Goal: Transaction & Acquisition: Purchase product/service

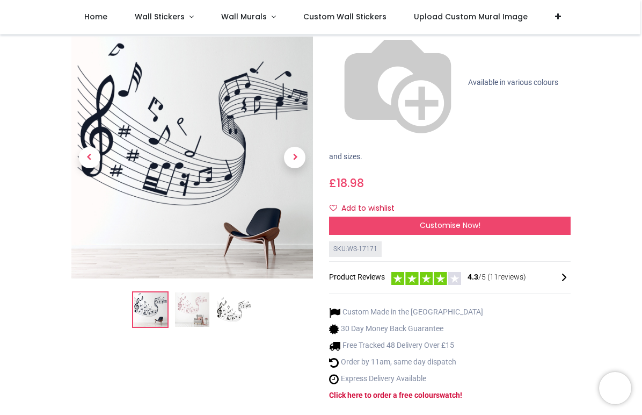
scroll to position [95, 0]
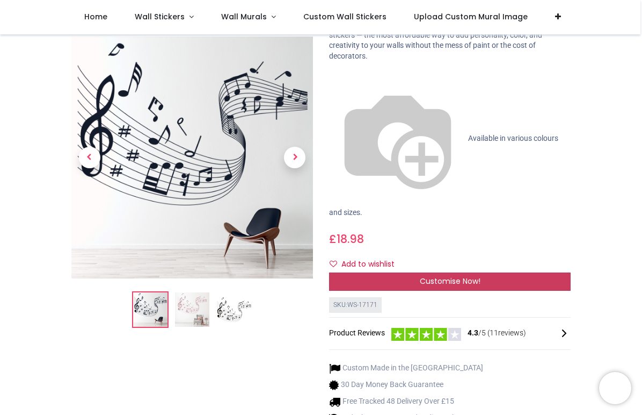
click at [430, 276] on span "Customise Now!" at bounding box center [450, 281] width 61 height 11
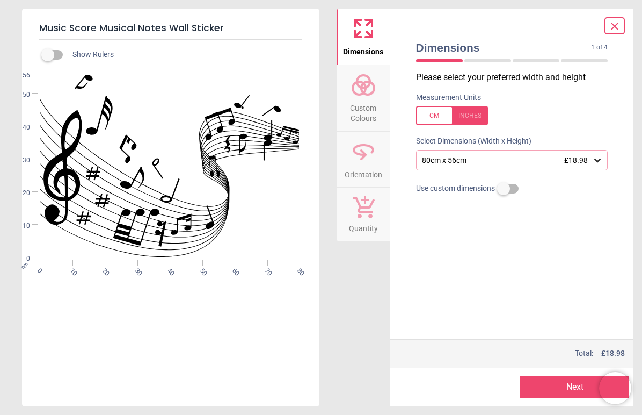
click at [606, 161] on div "80cm x 56cm £18.98" at bounding box center [512, 160] width 192 height 20
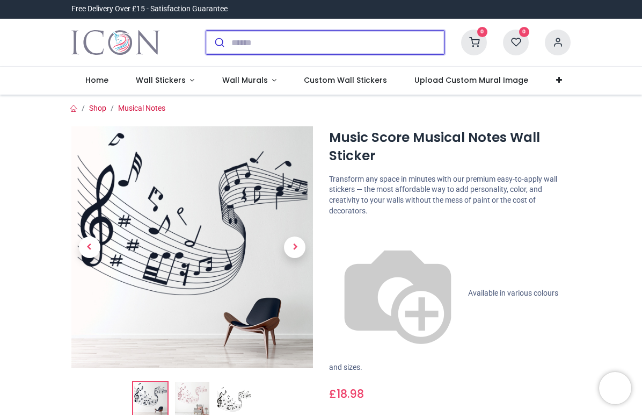
click at [244, 41] on input "search" at bounding box center [337, 43] width 213 height 24
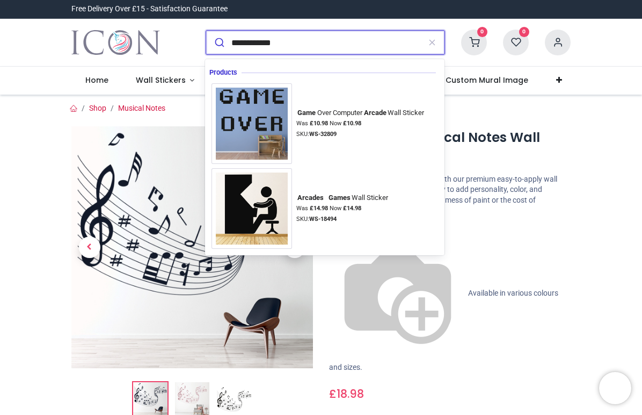
type input "**********"
click at [218, 42] on button "submit" at bounding box center [218, 43] width 25 height 24
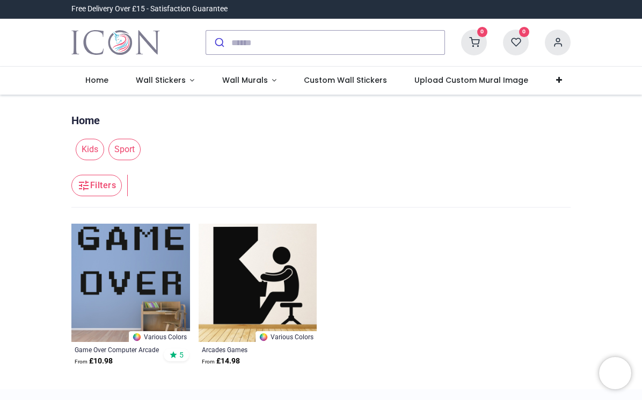
click at [137, 263] on img at bounding box center [130, 282] width 119 height 119
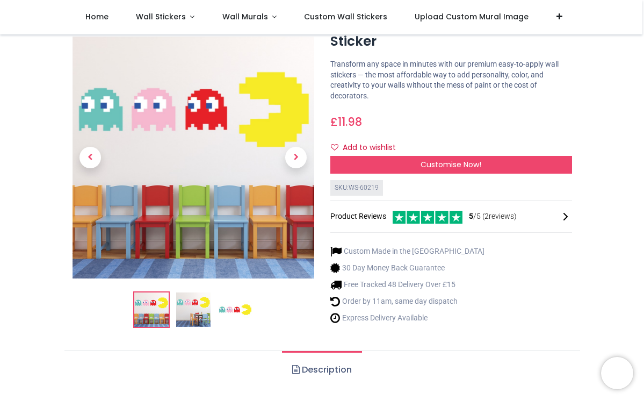
scroll to position [56, 0]
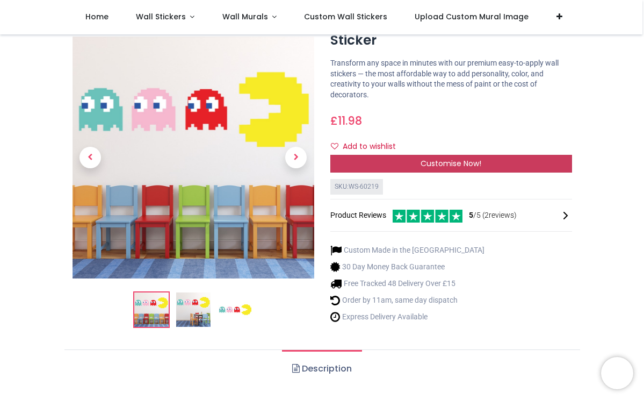
click at [495, 161] on div "Customise Now!" at bounding box center [451, 164] width 242 height 18
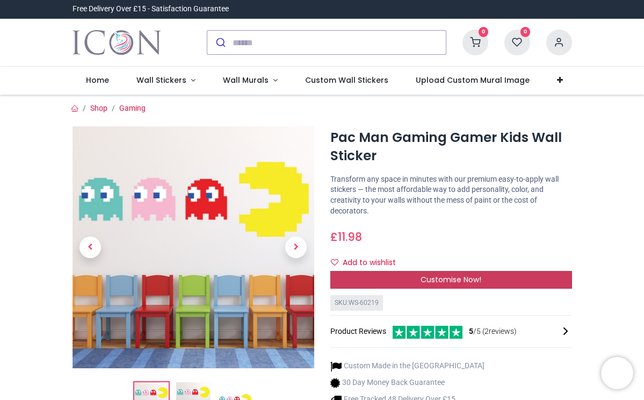
click at [431, 280] on span "Customise Now!" at bounding box center [451, 279] width 61 height 11
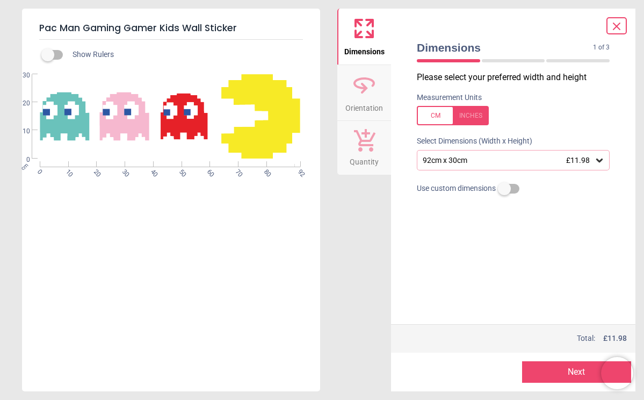
click at [582, 151] on div "92cm x 30cm £11.98" at bounding box center [513, 160] width 193 height 20
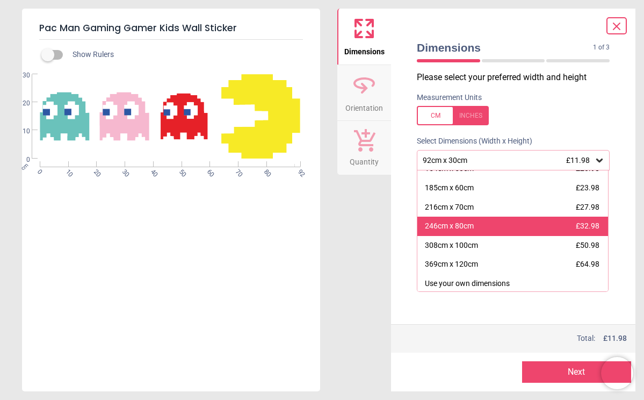
scroll to position [49, 0]
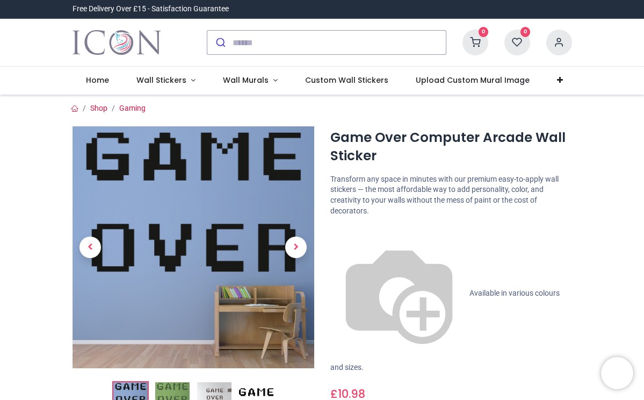
click at [212, 388] on img at bounding box center [214, 399] width 34 height 34
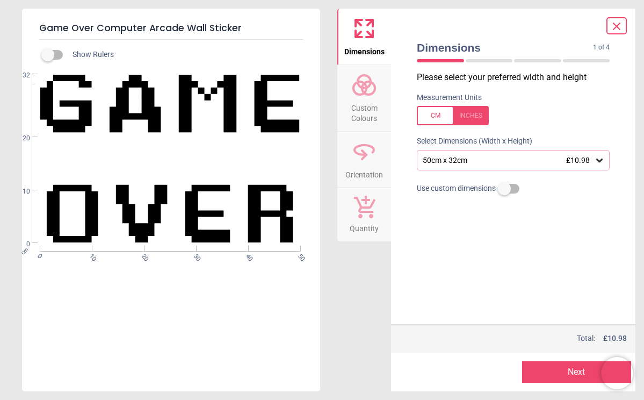
click at [602, 160] on icon at bounding box center [599, 160] width 11 height 11
